Goal: Check status: Check status

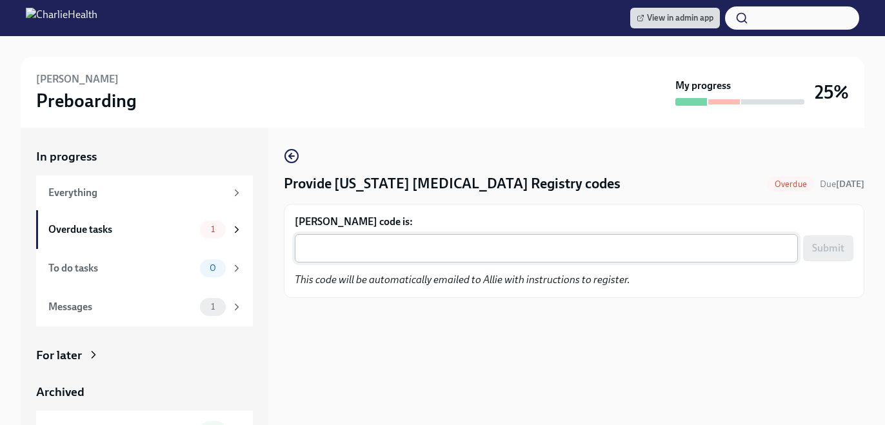
click at [461, 248] on textarea "[PERSON_NAME] code is:" at bounding box center [547, 248] width 488 height 15
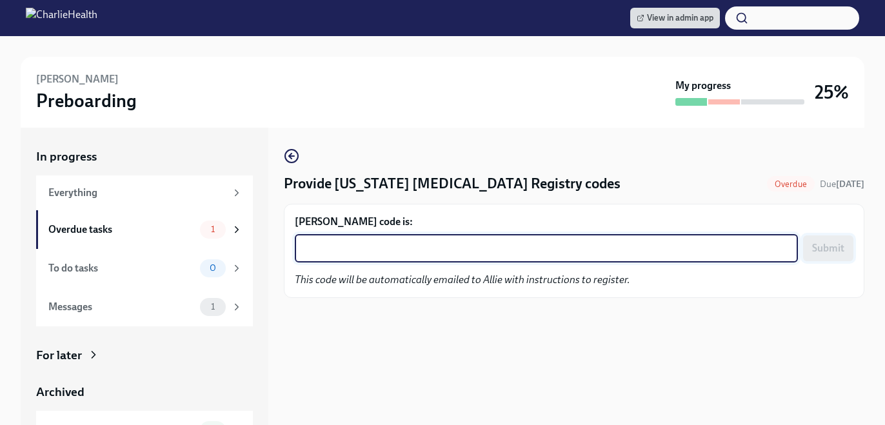
paste textarea "ICVB01Z5BLAL"
type textarea "ICVB01Z5BLAL"
click at [836, 242] on span "Submit" at bounding box center [828, 248] width 32 height 13
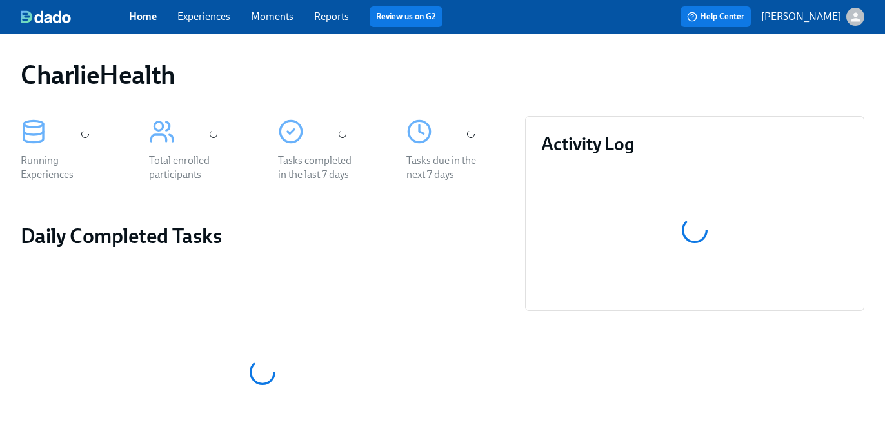
click at [219, 11] on link "Experiences" at bounding box center [203, 16] width 53 height 12
click at [223, 16] on link "Experiences" at bounding box center [203, 16] width 53 height 12
click at [221, 15] on link "Experiences" at bounding box center [203, 16] width 53 height 12
click at [217, 17] on link "Experiences" at bounding box center [203, 16] width 53 height 12
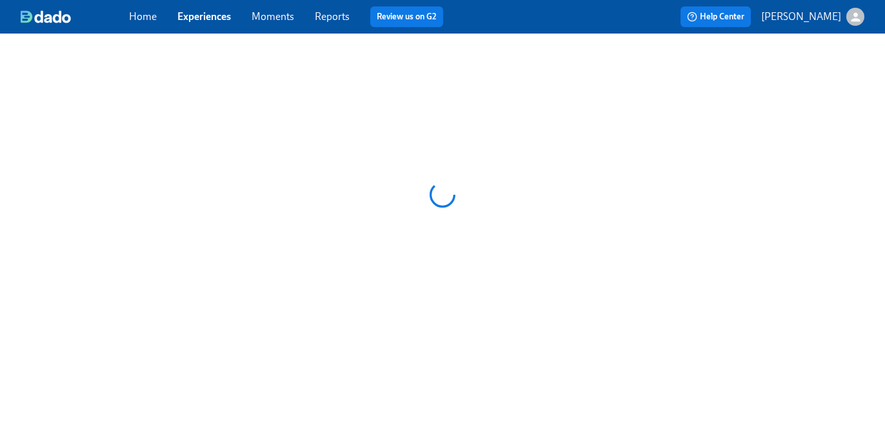
click at [211, 21] on link "Experiences" at bounding box center [204, 16] width 54 height 12
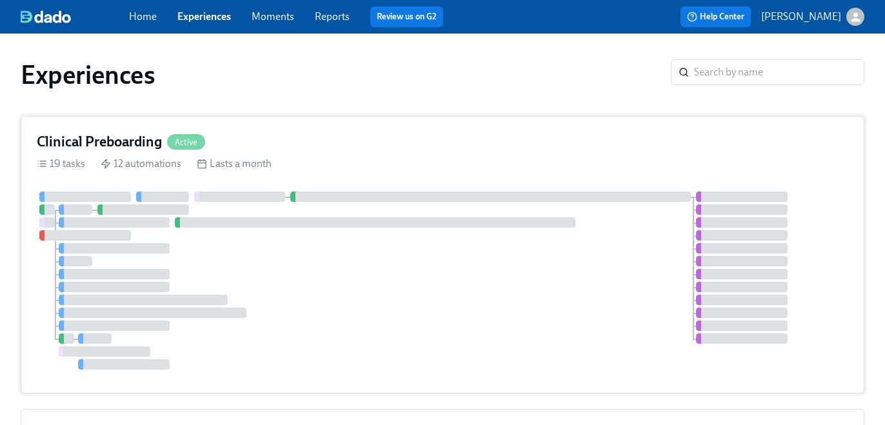
click at [511, 154] on div "Clinical Preboarding Active 19 tasks 12 automations Lasts a month" at bounding box center [443, 254] width 844 height 277
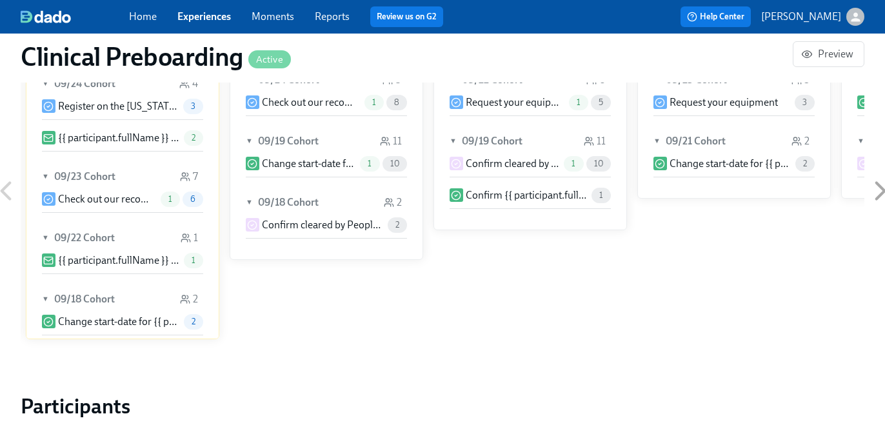
scroll to position [1654, 0]
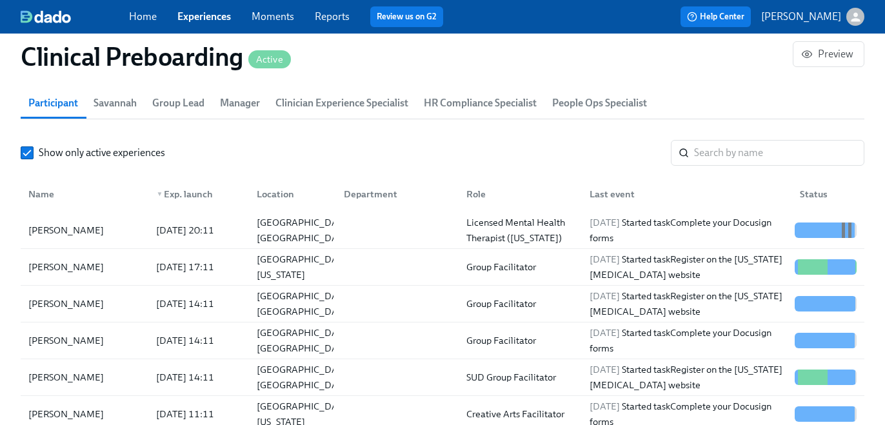
scroll to position [0, 16063]
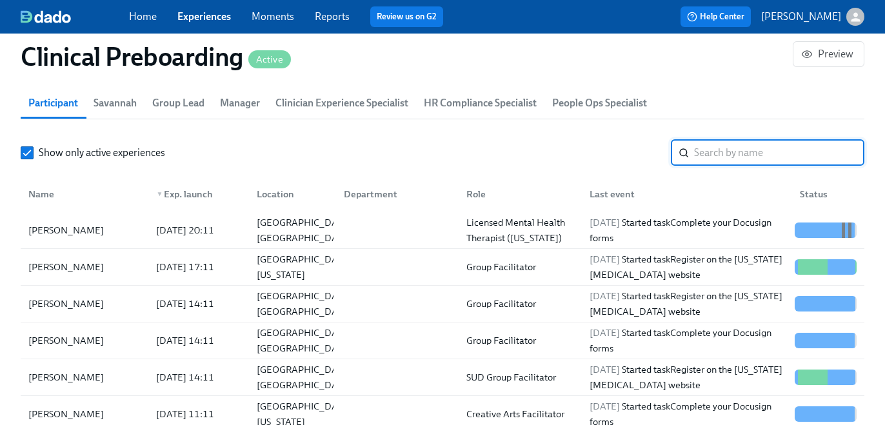
click at [744, 163] on input "search" at bounding box center [779, 153] width 170 height 26
paste input "Terra Dorsch"
type input "Terra Dorsch"
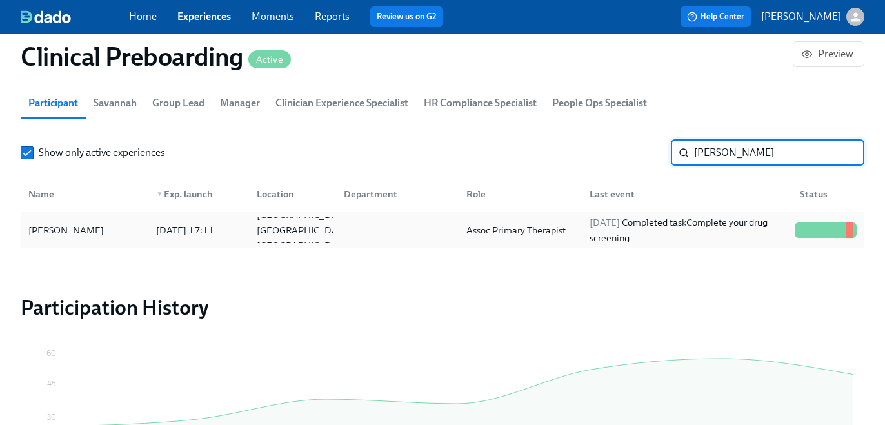
click at [664, 228] on div "2025/09/09 Completed task Complete your drug screening" at bounding box center [686, 230] width 205 height 31
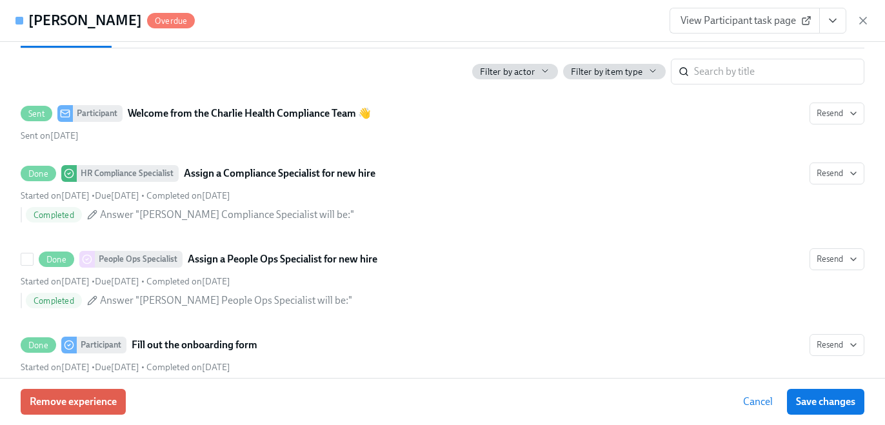
scroll to position [635, 0]
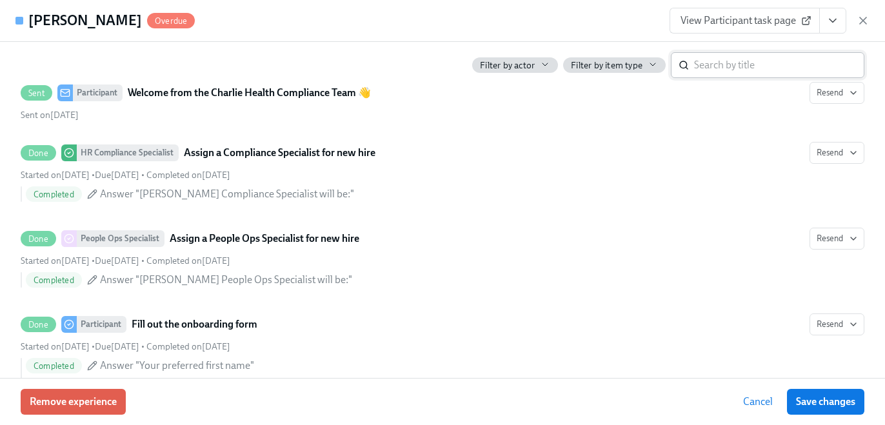
click at [699, 65] on input "search" at bounding box center [779, 65] width 170 height 26
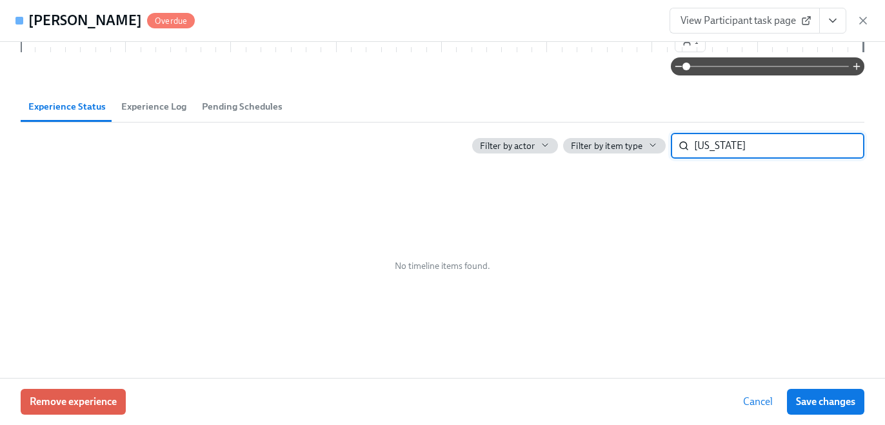
scroll to position [541, 0]
type input "u"
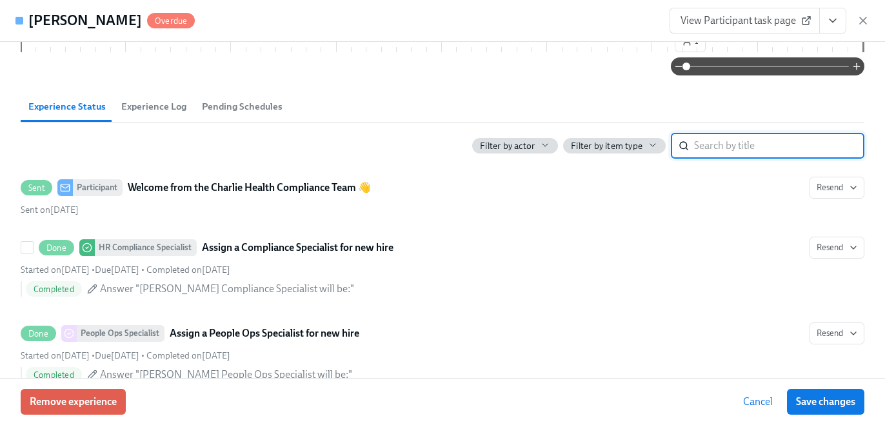
scroll to position [635, 0]
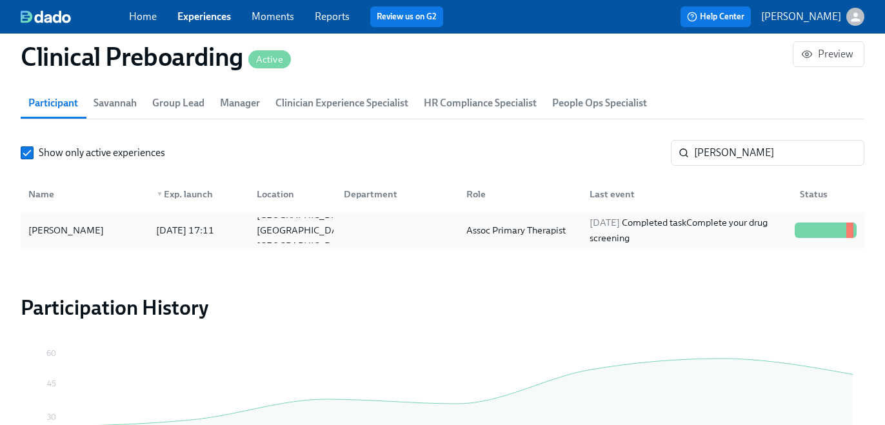
click at [693, 224] on div "2025/09/09 Completed task Complete your drug screening" at bounding box center [686, 230] width 205 height 31
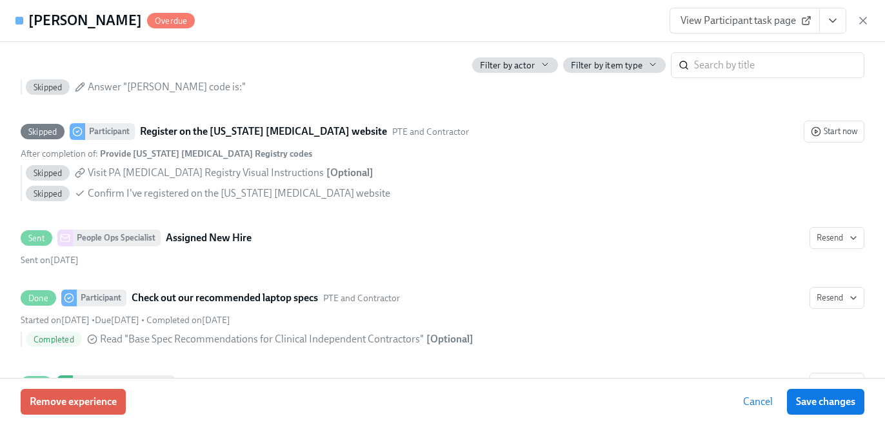
scroll to position [2384, 0]
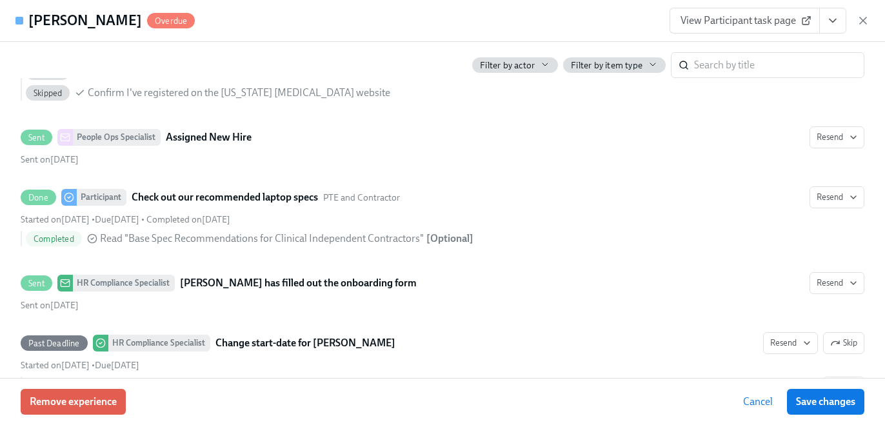
click at [829, 23] on icon "View task page" at bounding box center [832, 20] width 13 height 13
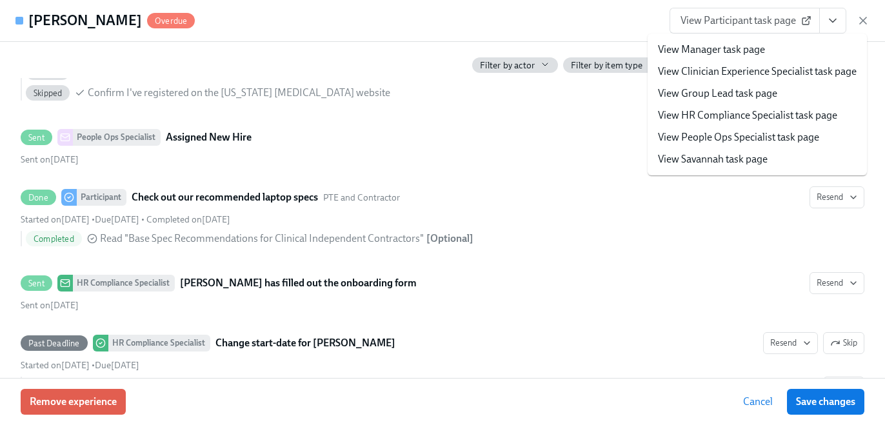
click at [803, 117] on link "View HR Compliance Specialist task page" at bounding box center [747, 115] width 179 height 14
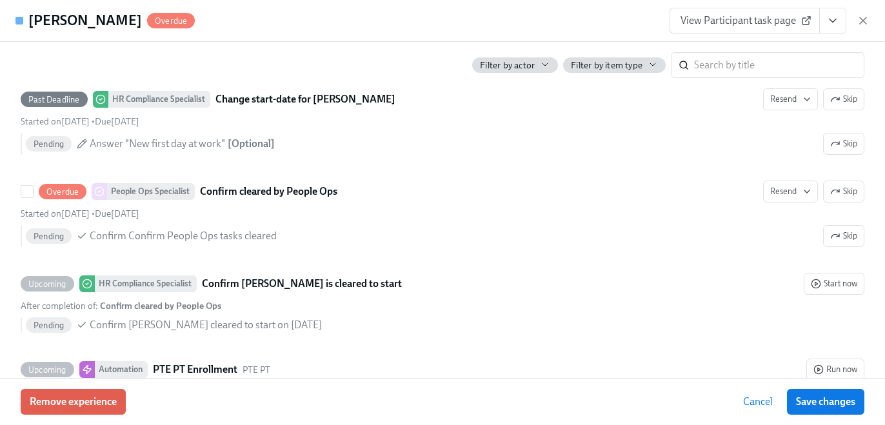
scroll to position [2631, 0]
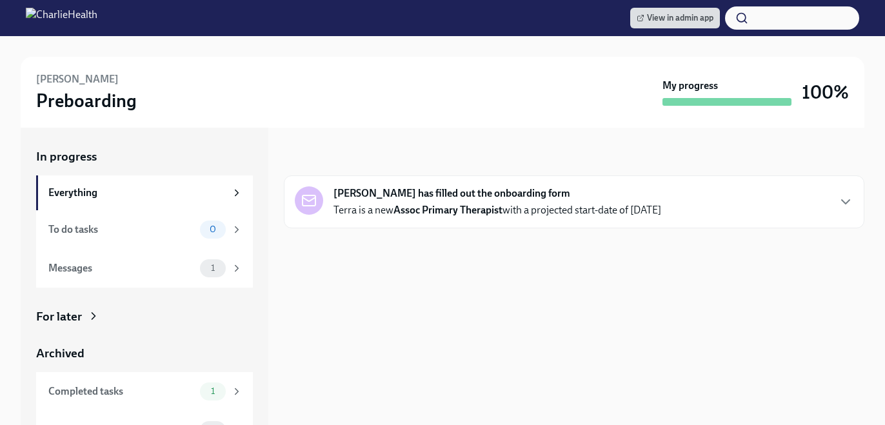
scroll to position [63, 0]
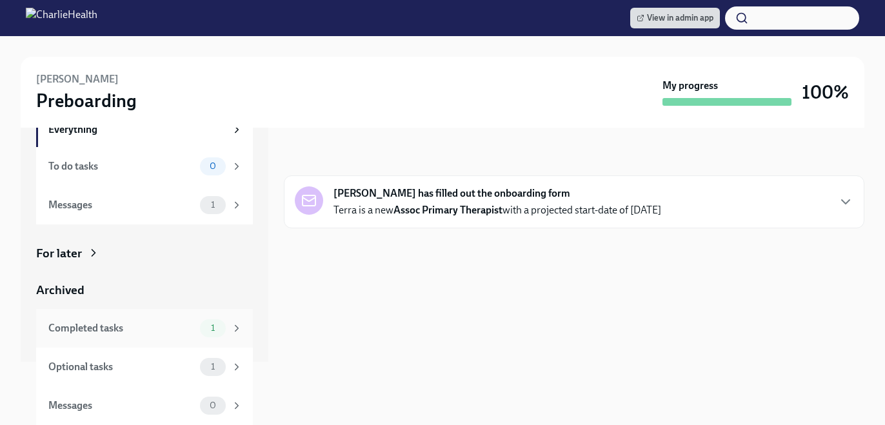
click at [208, 339] on div "Completed tasks 1" at bounding box center [144, 328] width 217 height 39
